Goal: Navigation & Orientation: Find specific page/section

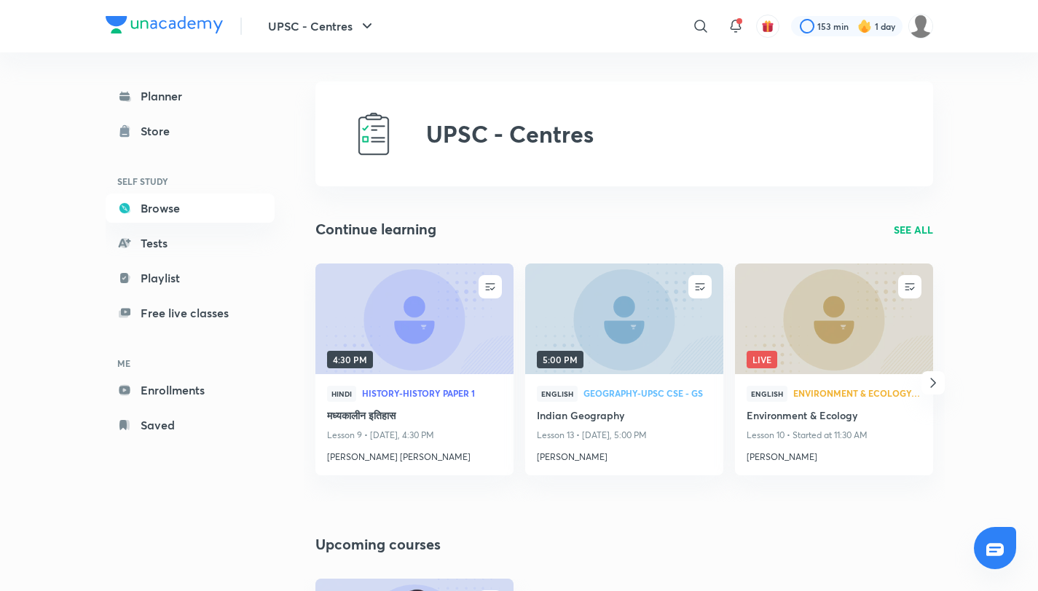
click at [116, 21] on img at bounding box center [164, 24] width 117 height 17
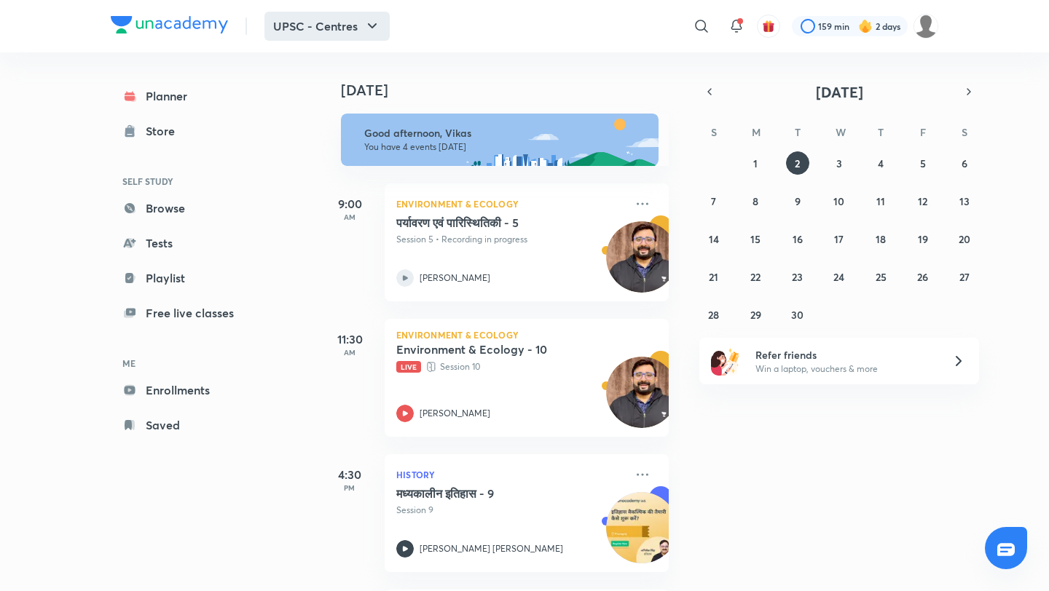
click at [267, 25] on button "UPSC - Centres" at bounding box center [326, 26] width 125 height 29
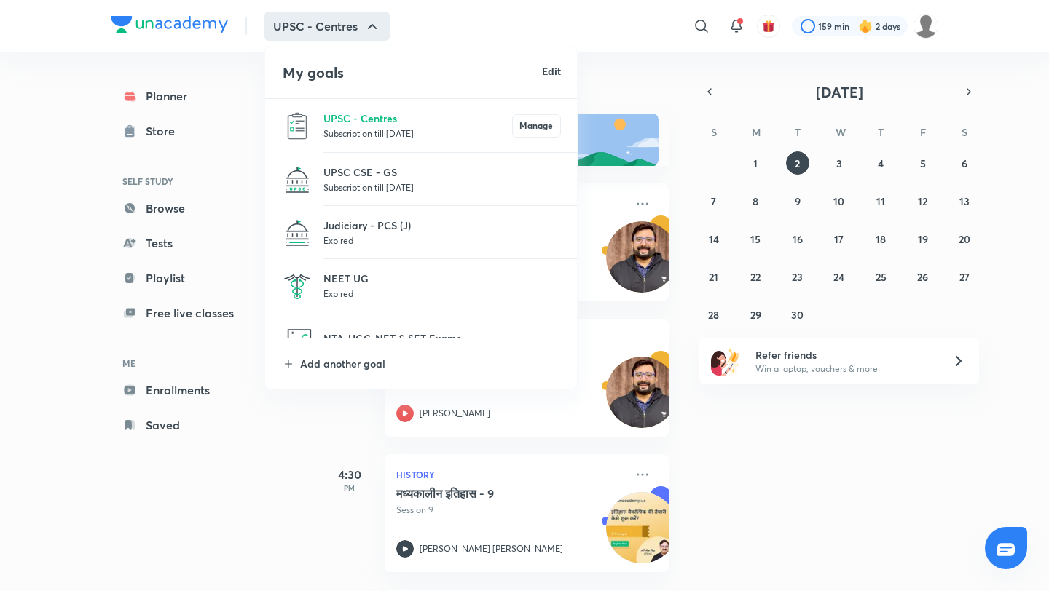
click at [0, 167] on div at bounding box center [524, 295] width 1049 height 591
